Goal: Find specific page/section: Find specific page/section

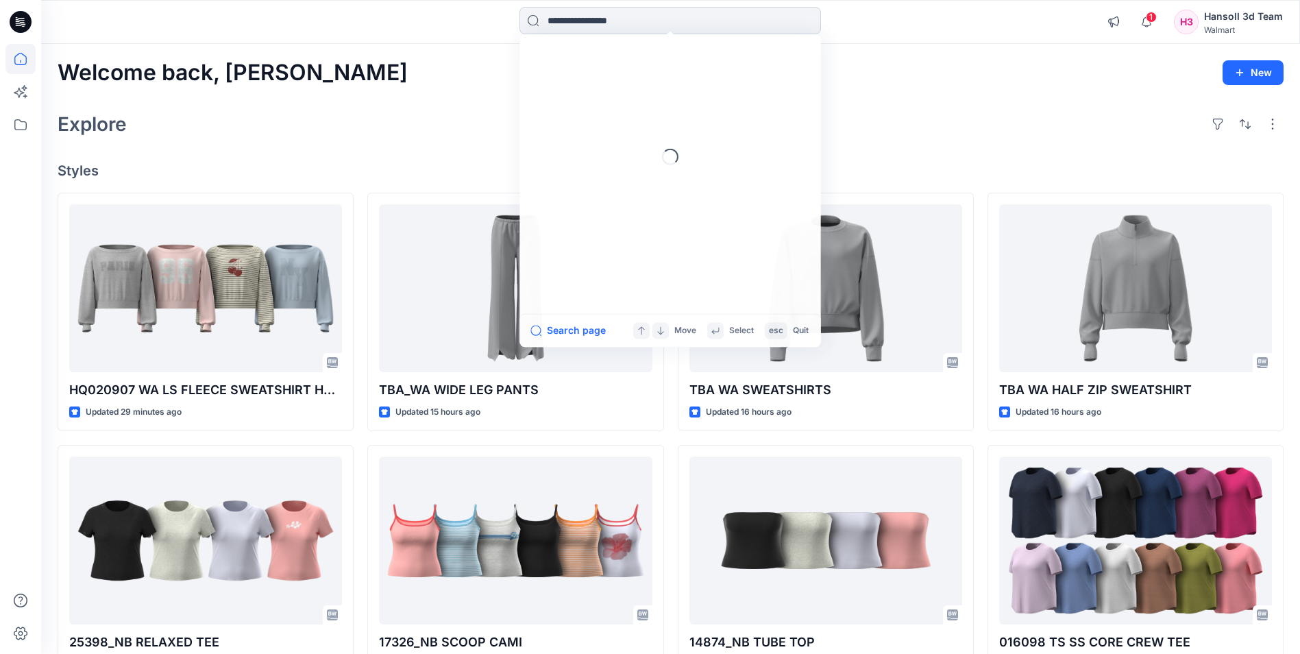
click at [577, 19] on input at bounding box center [670, 20] width 302 height 27
type input "****"
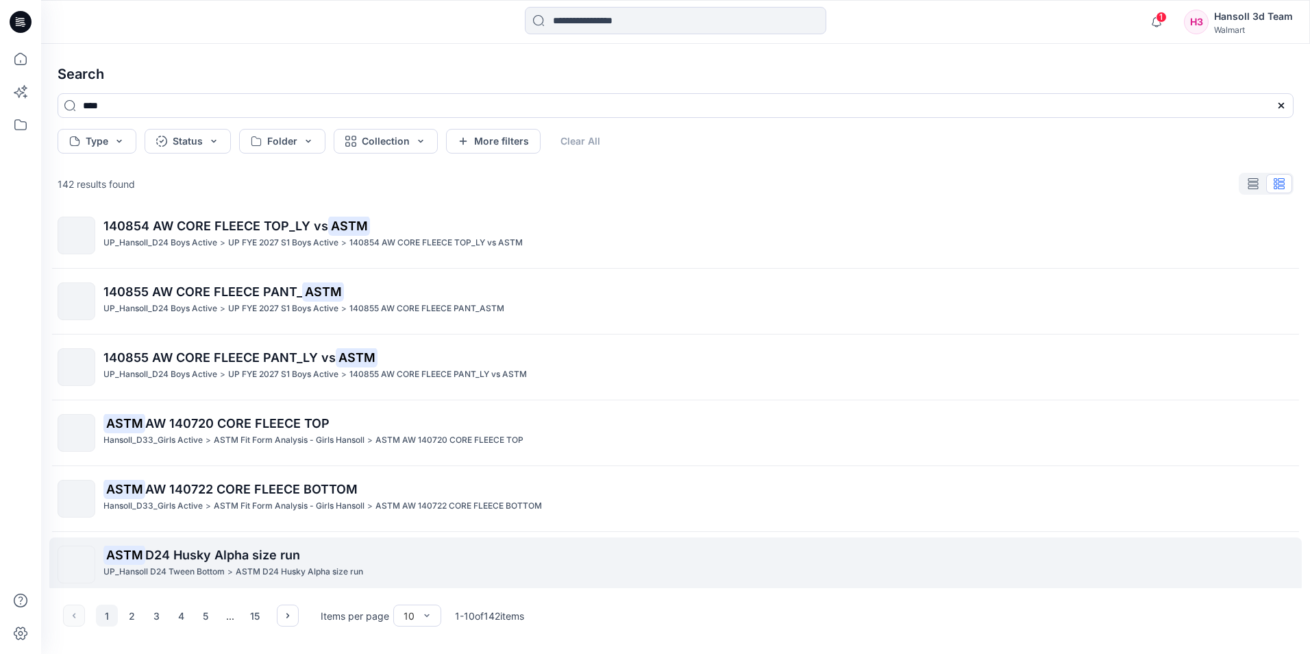
scroll to position [284, 0]
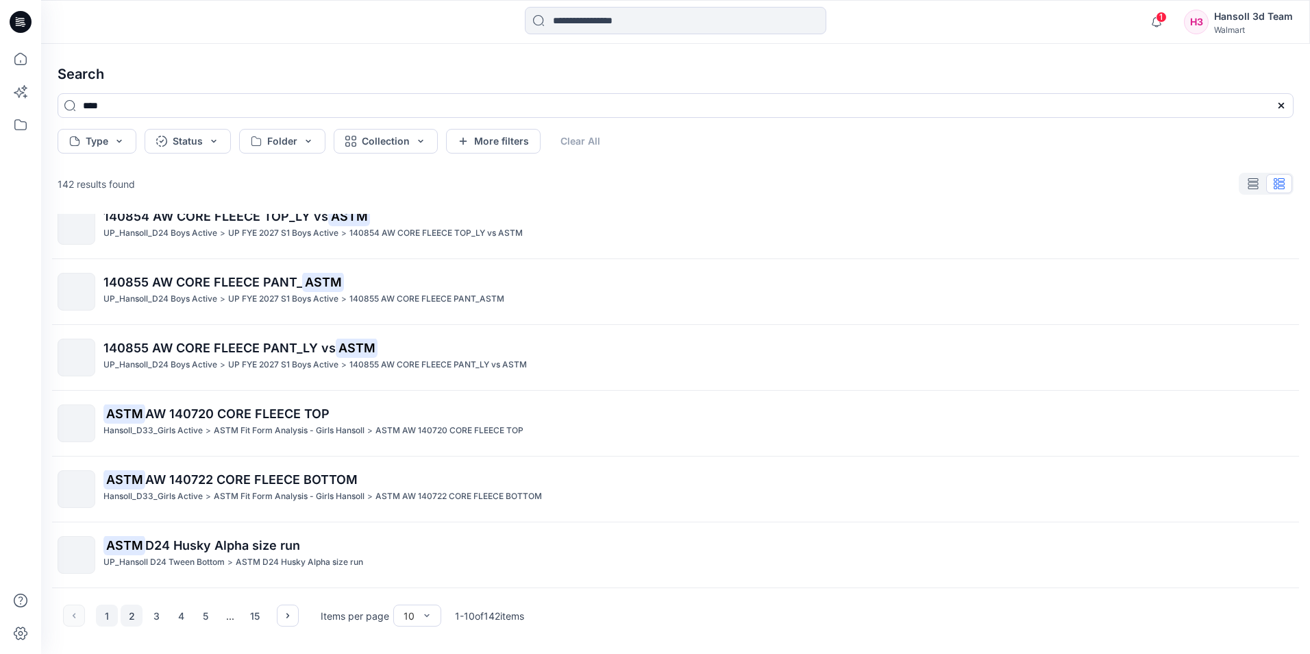
click at [132, 617] on button "2" at bounding box center [132, 615] width 22 height 22
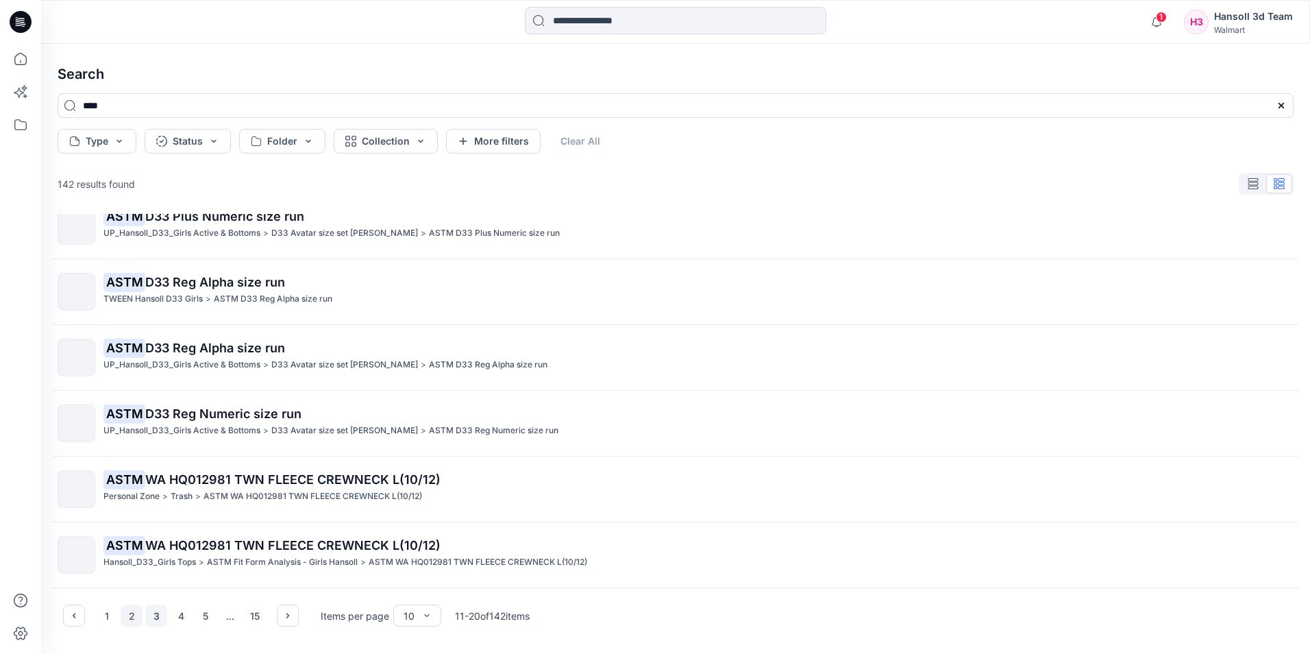
click at [155, 615] on button "3" at bounding box center [156, 615] width 22 height 22
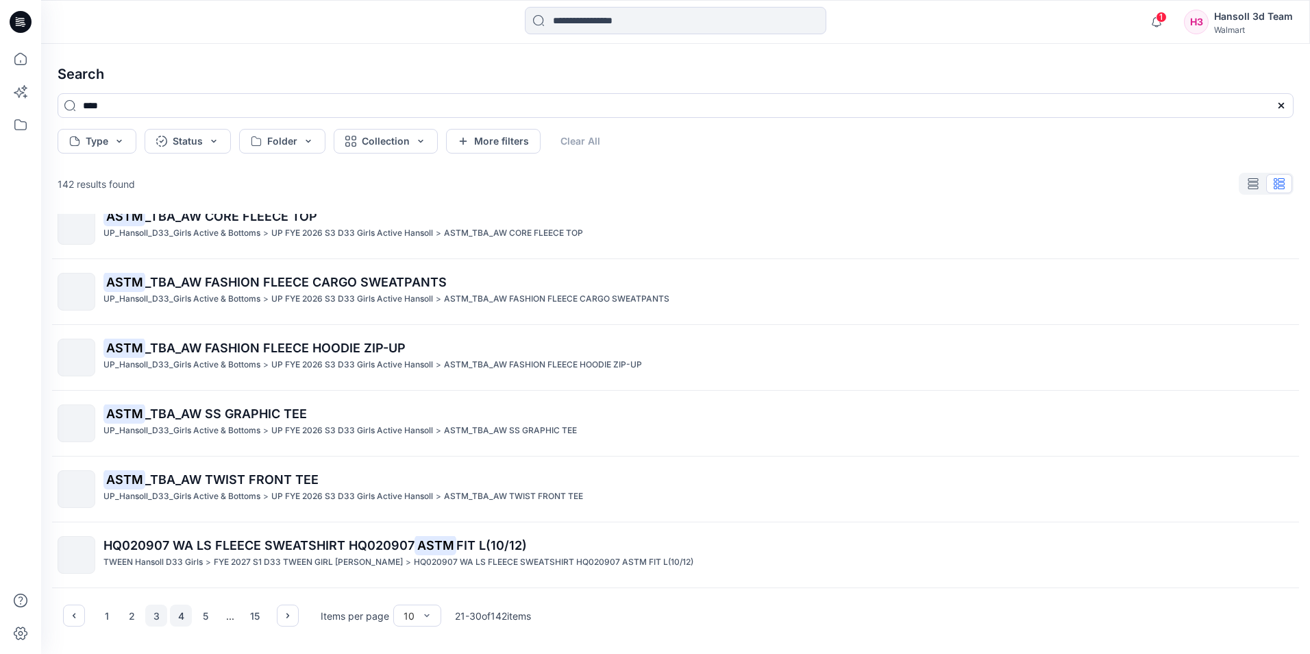
click at [182, 614] on button "4" at bounding box center [181, 615] width 22 height 22
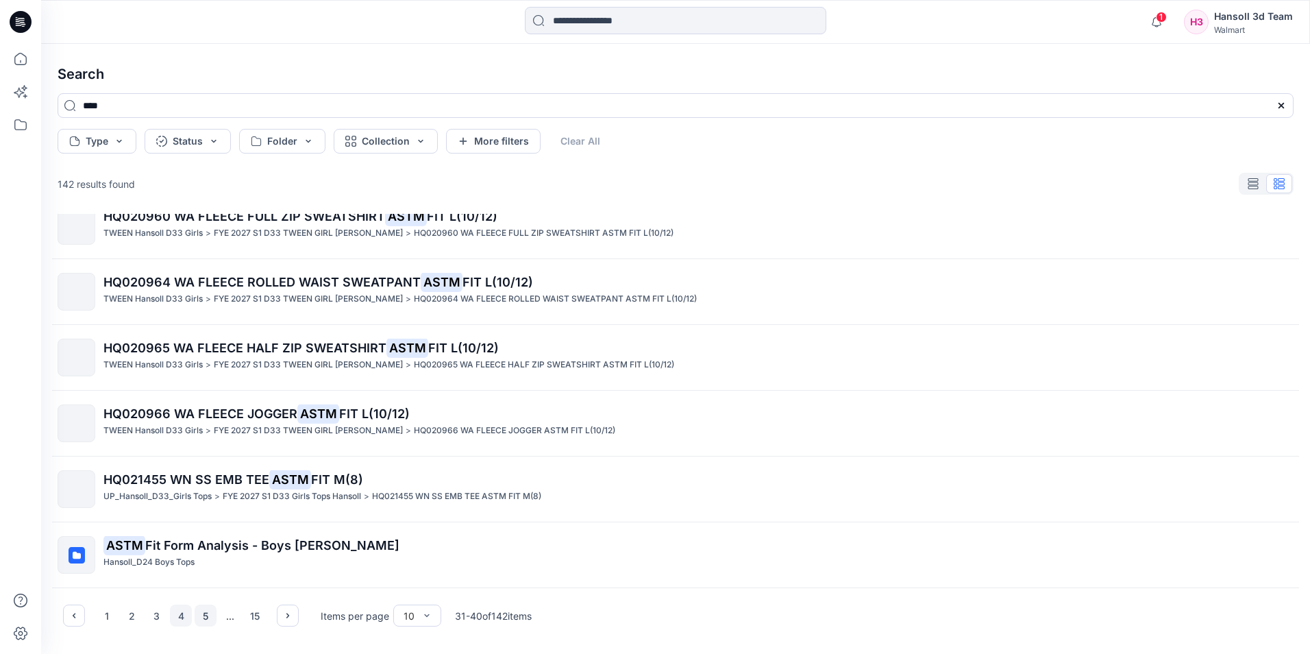
click at [208, 619] on button "5" at bounding box center [206, 615] width 22 height 22
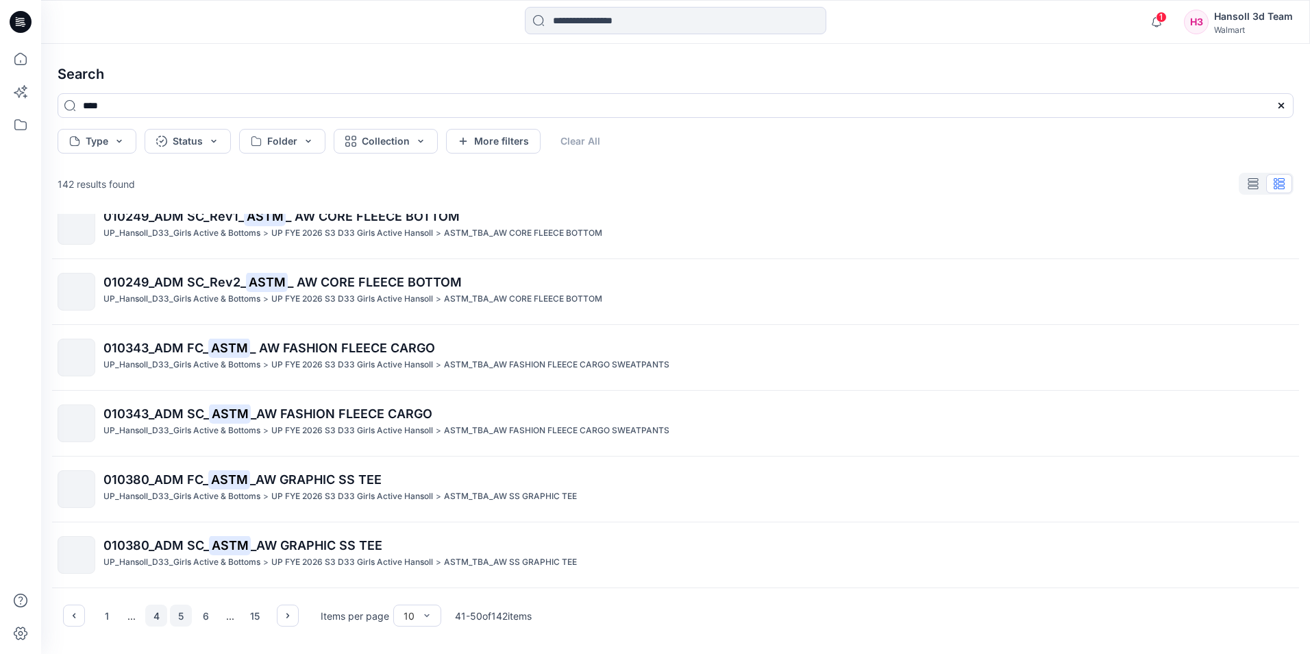
click at [158, 622] on button "4" at bounding box center [156, 615] width 22 height 22
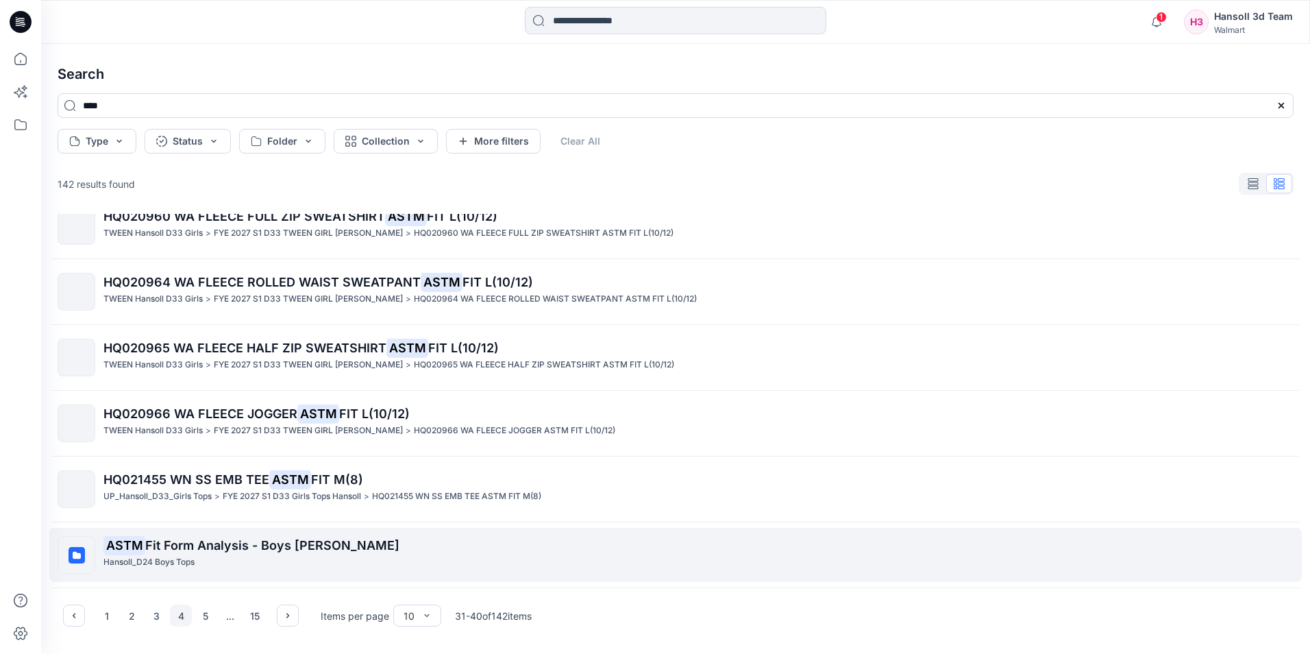
click at [213, 548] on span "Fit Form Analysis - Boys [PERSON_NAME]" at bounding box center [272, 545] width 254 height 14
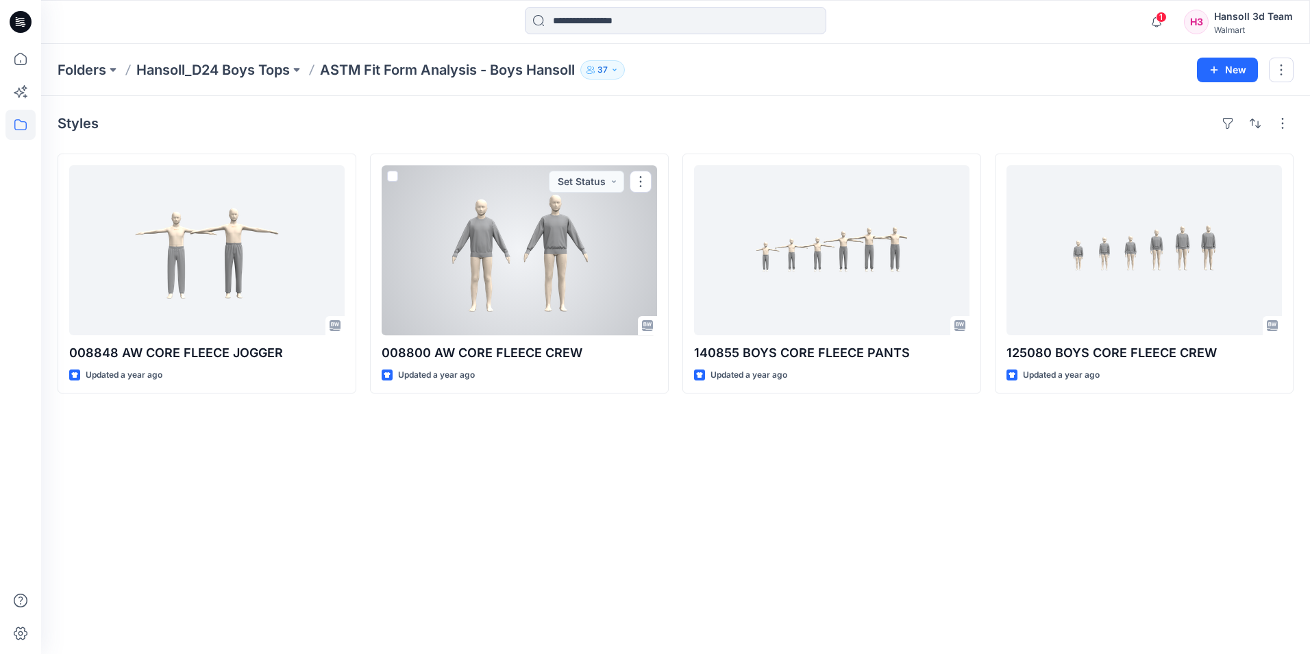
click at [562, 278] on div at bounding box center [519, 250] width 275 height 170
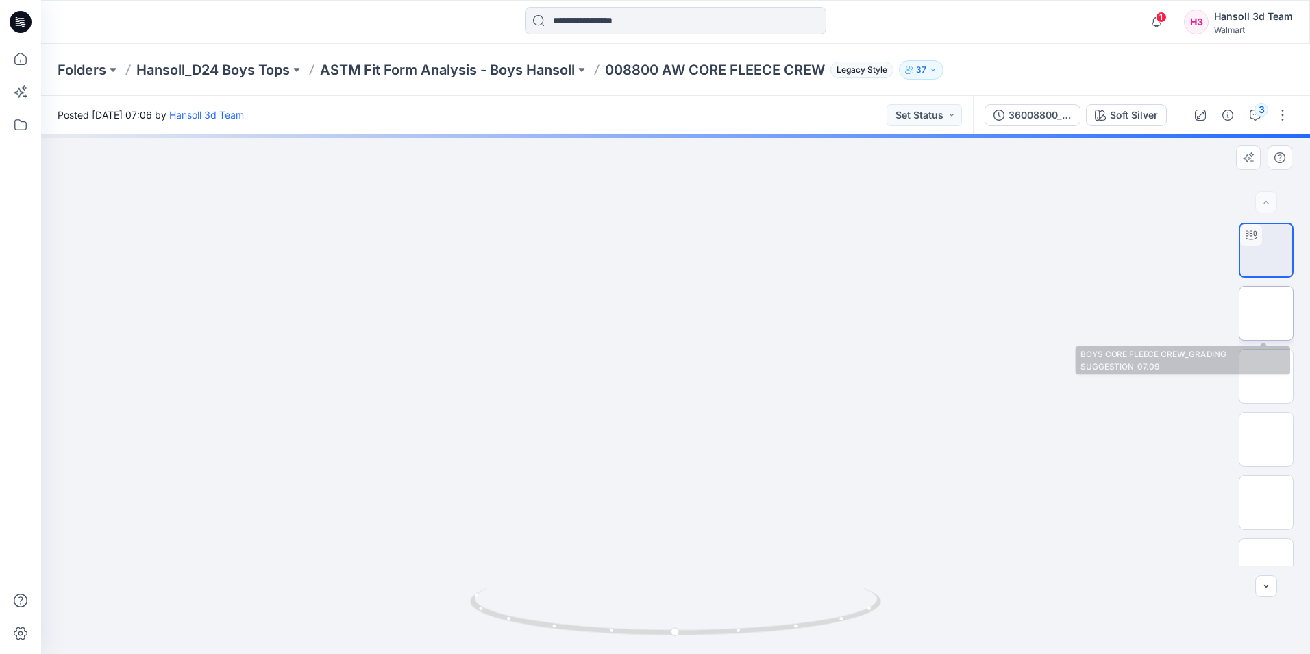
click at [1266, 313] on img at bounding box center [1266, 313] width 0 height 0
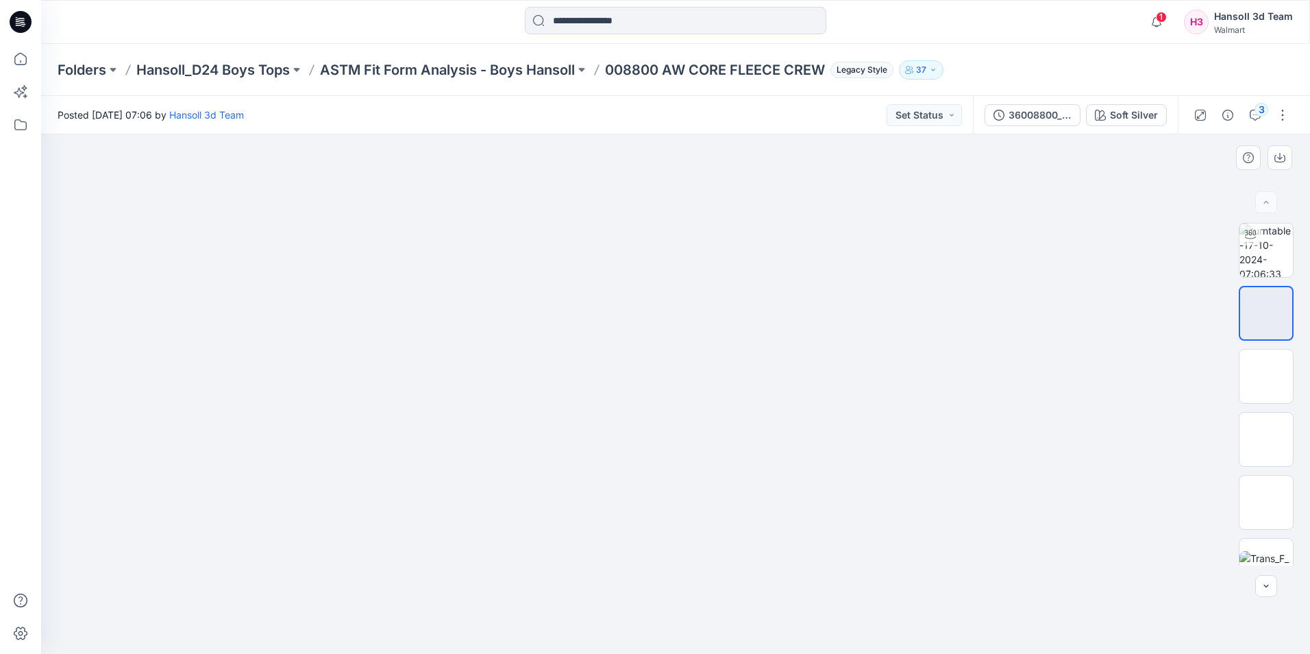
click at [1020, 330] on div at bounding box center [675, 393] width 1269 height 519
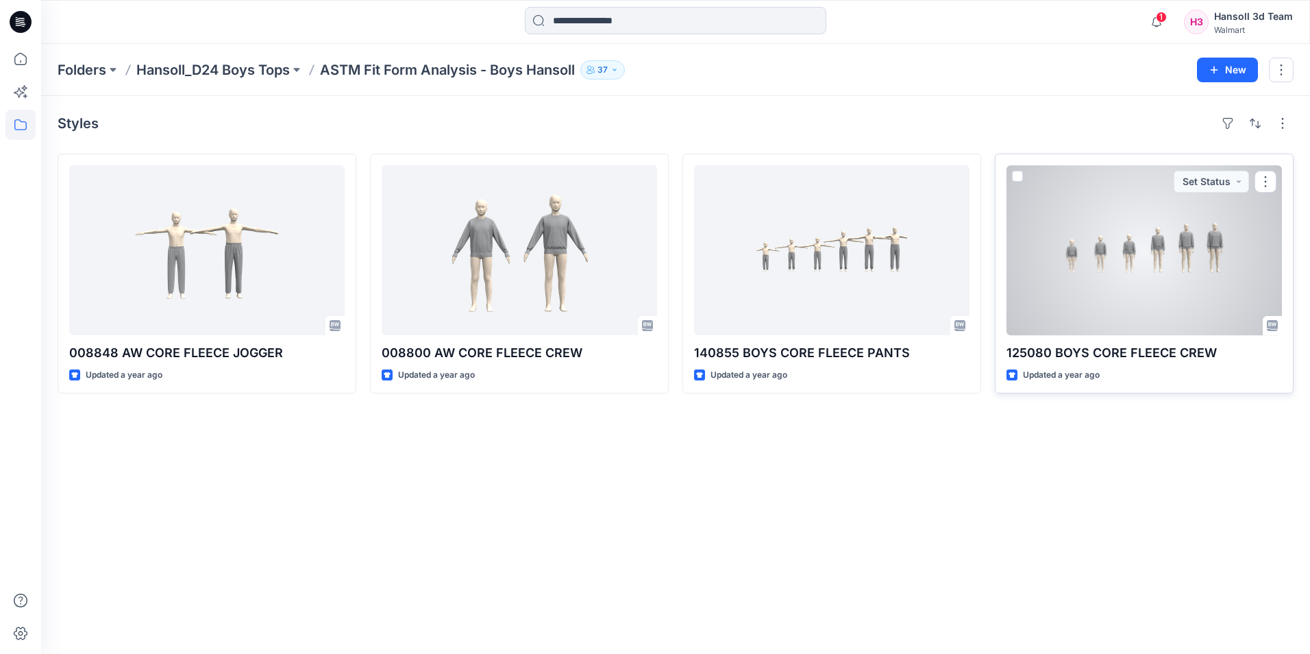
click at [1110, 276] on div at bounding box center [1144, 250] width 275 height 170
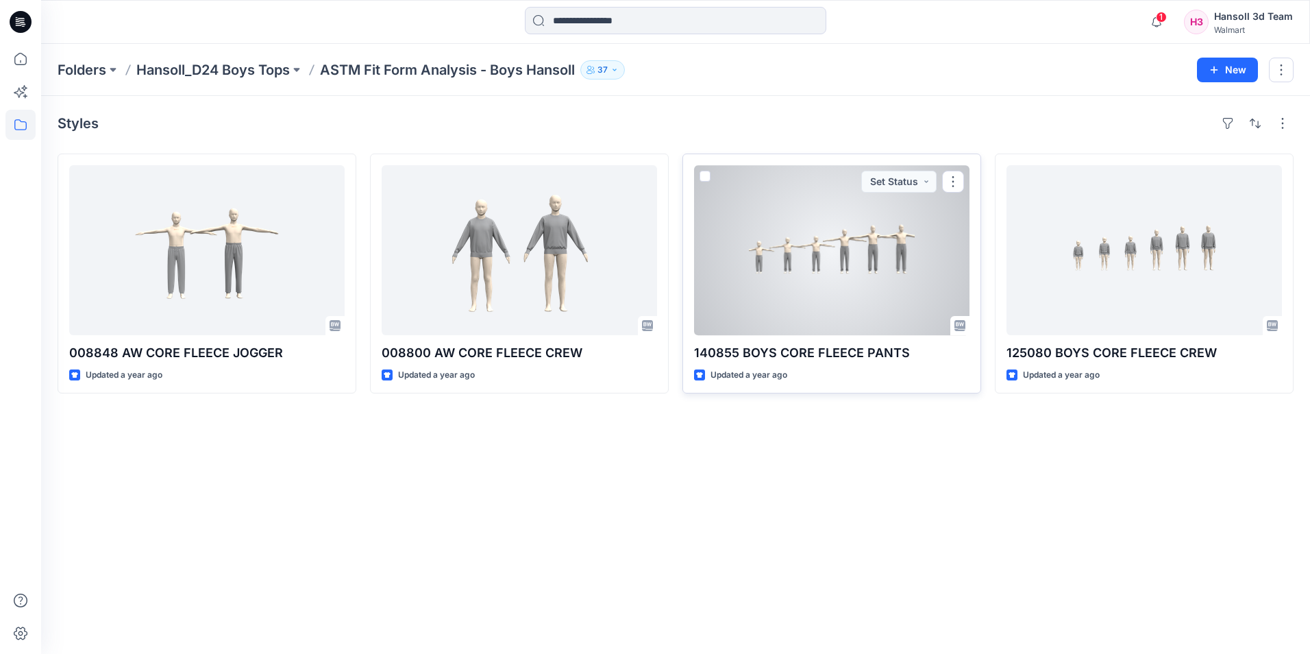
click at [849, 257] on div at bounding box center [831, 250] width 275 height 170
